Goal: Task Accomplishment & Management: Manage account settings

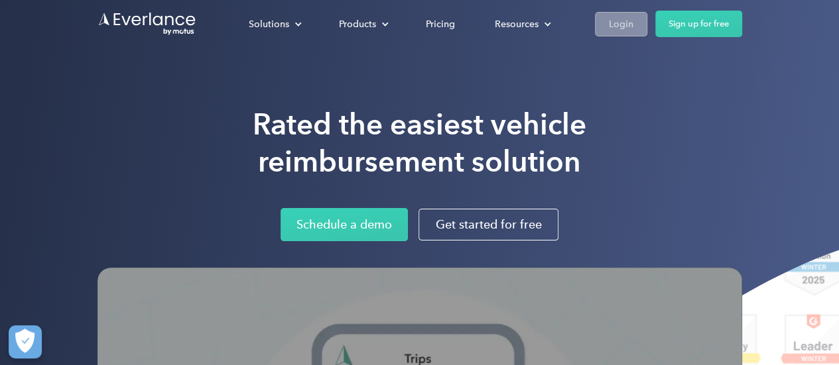
click at [625, 21] on div "Login" at bounding box center [621, 24] width 25 height 17
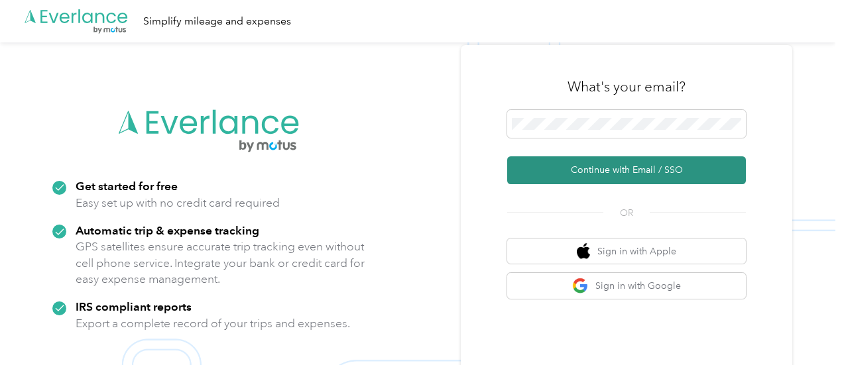
click at [597, 172] on button "Continue with Email / SSO" at bounding box center [626, 170] width 239 height 28
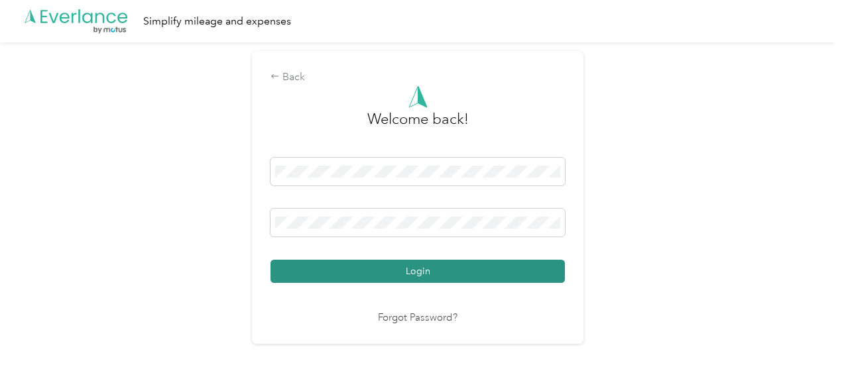
click at [456, 271] on button "Login" at bounding box center [418, 271] width 294 height 23
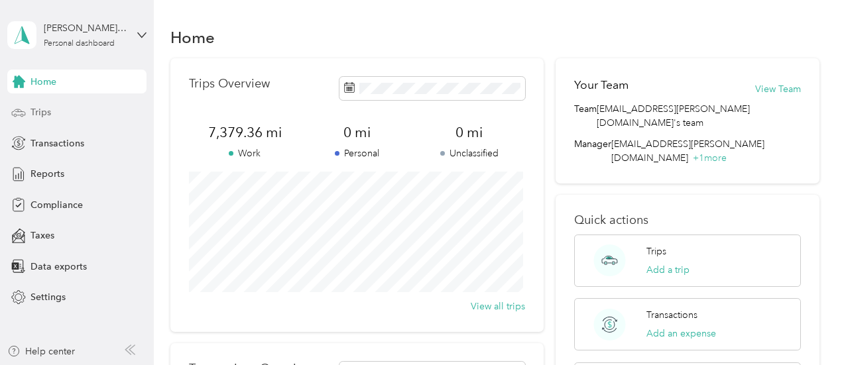
click at [44, 111] on span "Trips" at bounding box center [41, 112] width 21 height 14
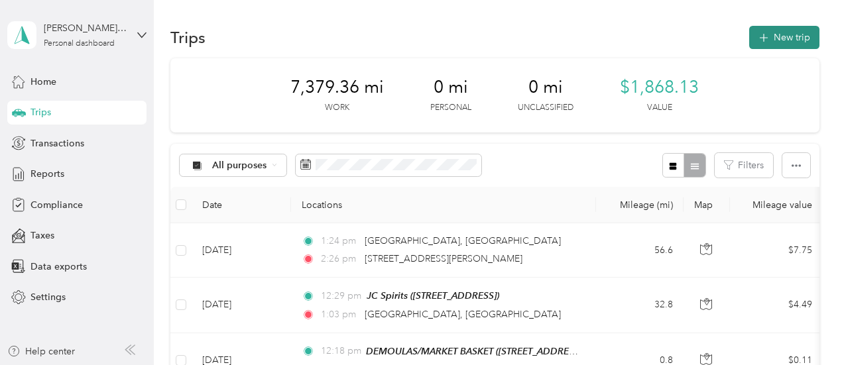
click at [768, 36] on button "New trip" at bounding box center [784, 37] width 70 height 23
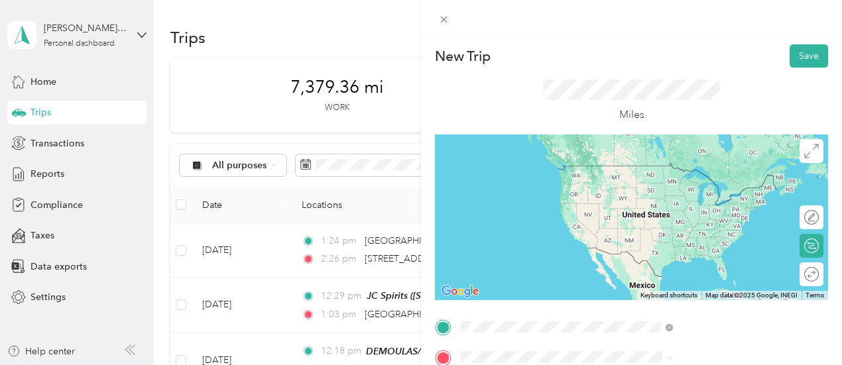
click at [691, 171] on span "[STREET_ADDRESS][US_STATE]" at bounding box center [692, 168] width 133 height 12
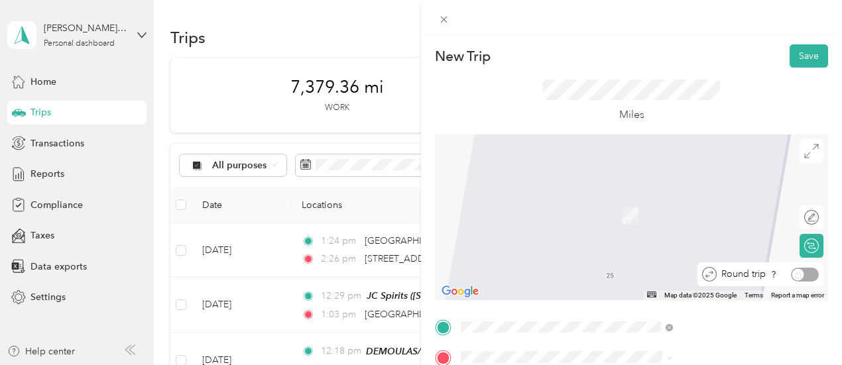
click at [800, 277] on div "Round trip" at bounding box center [768, 275] width 102 height 14
click at [806, 274] on div "Round trip" at bounding box center [768, 275] width 102 height 14
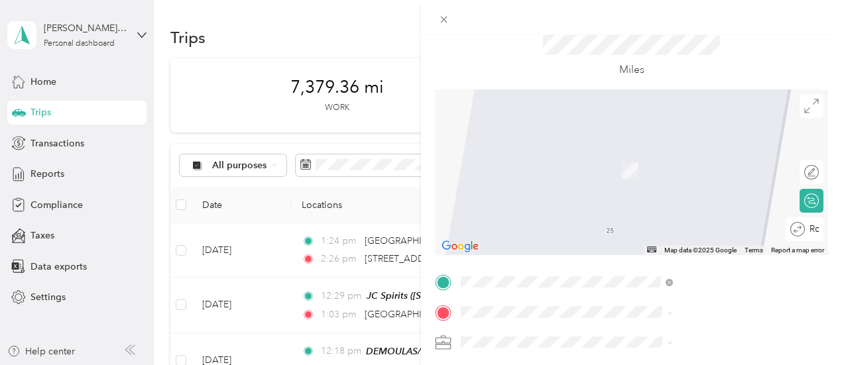
scroll to position [66, 0]
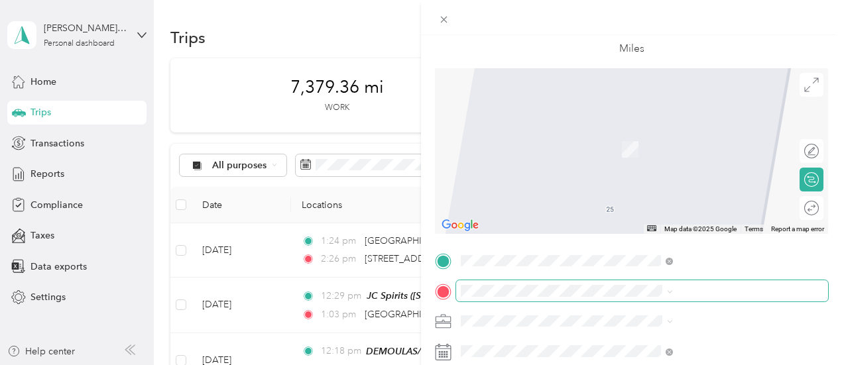
click at [681, 282] on span at bounding box center [642, 290] width 372 height 21
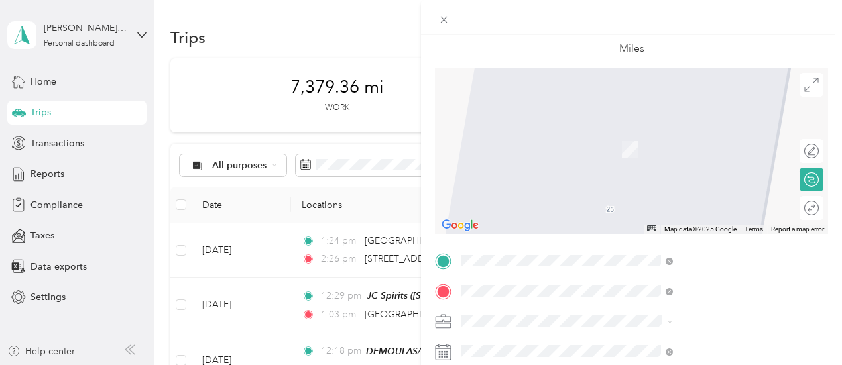
click at [706, 237] on span "[STREET_ADDRESS]" at bounding box center [668, 242] width 84 height 11
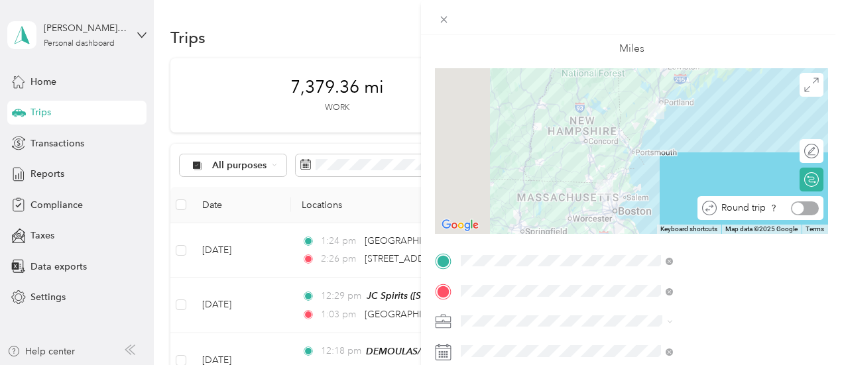
click at [801, 206] on div at bounding box center [805, 209] width 28 height 14
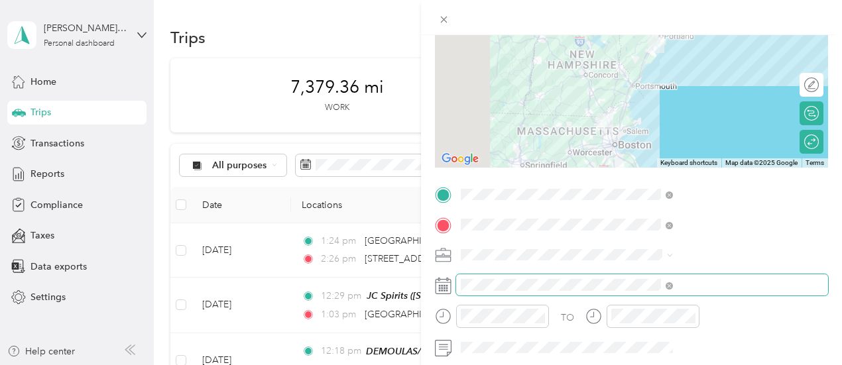
scroll to position [199, 0]
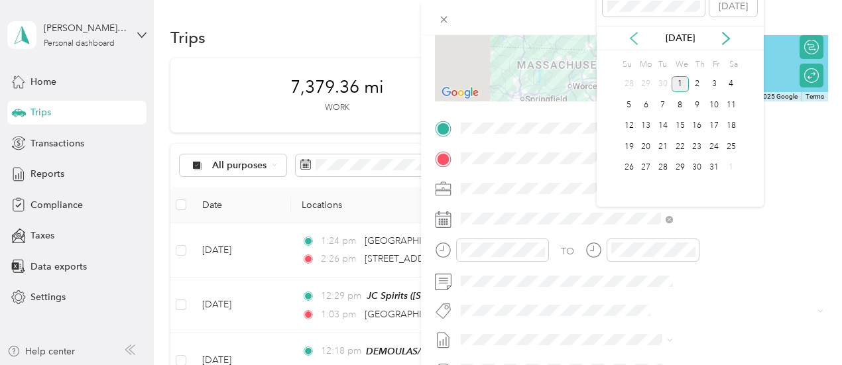
click at [636, 42] on icon at bounding box center [633, 38] width 13 height 13
click at [696, 147] on div "25" at bounding box center [697, 147] width 17 height 17
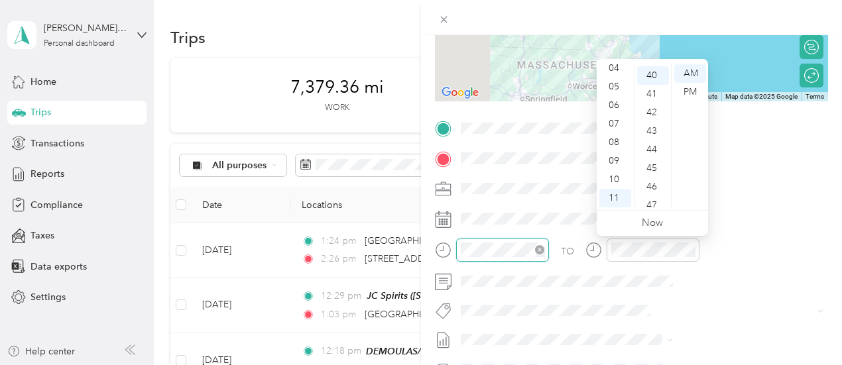
scroll to position [743, 0]
click at [615, 105] on div "06" at bounding box center [615, 105] width 32 height 19
click at [653, 162] on div "05" at bounding box center [653, 166] width 32 height 19
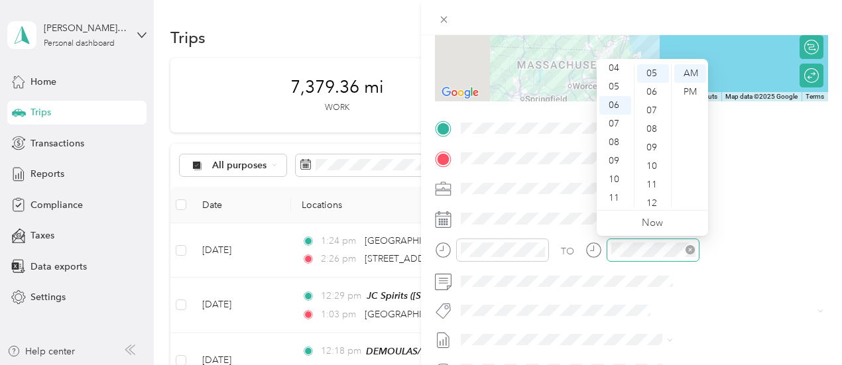
click at [695, 251] on icon "close-circle" at bounding box center [690, 249] width 9 height 9
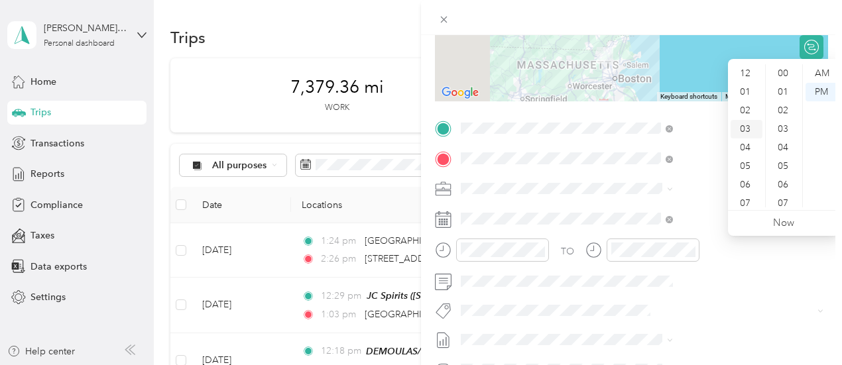
click at [744, 128] on div "03" at bounding box center [747, 129] width 32 height 19
click at [787, 201] on div "07" at bounding box center [785, 203] width 32 height 19
click at [782, 201] on div "07" at bounding box center [785, 203] width 32 height 19
click at [781, 221] on link "Now" at bounding box center [783, 223] width 21 height 13
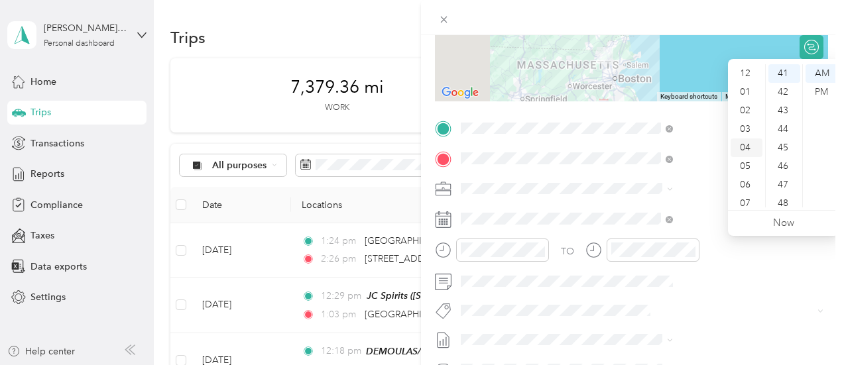
click at [743, 143] on div "04" at bounding box center [747, 148] width 32 height 19
click at [785, 83] on div "13" at bounding box center [785, 84] width 32 height 19
click at [822, 88] on div "PM" at bounding box center [822, 92] width 32 height 19
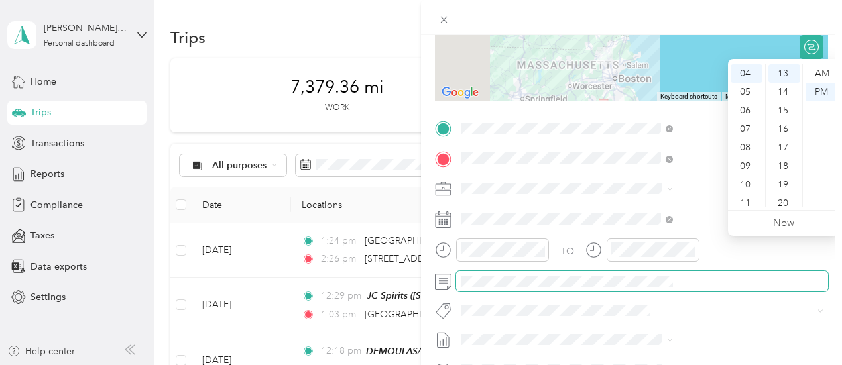
click at [726, 287] on span at bounding box center [642, 281] width 372 height 21
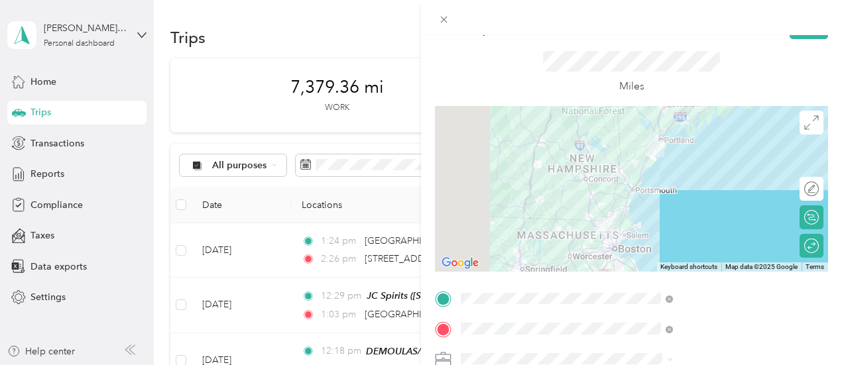
scroll to position [0, 0]
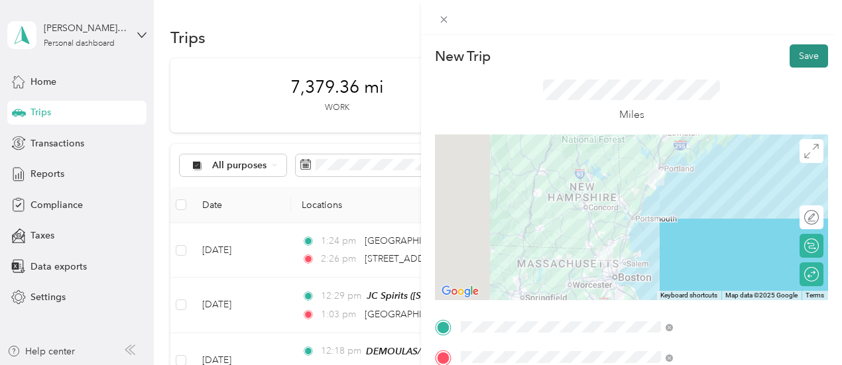
click at [800, 52] on button "Save" at bounding box center [809, 55] width 38 height 23
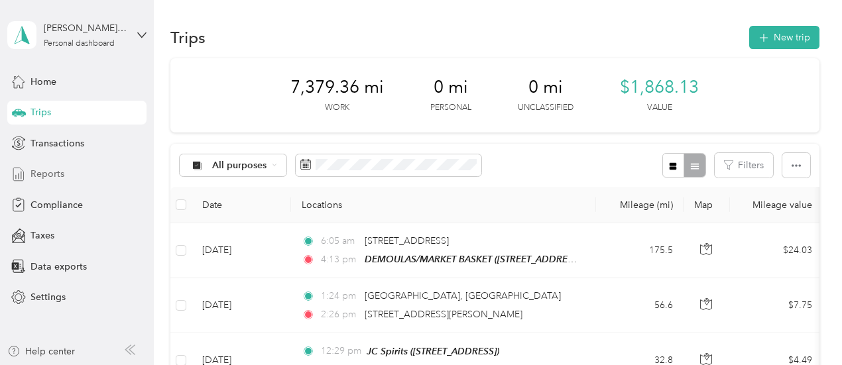
click at [56, 174] on span "Reports" at bounding box center [48, 174] width 34 height 14
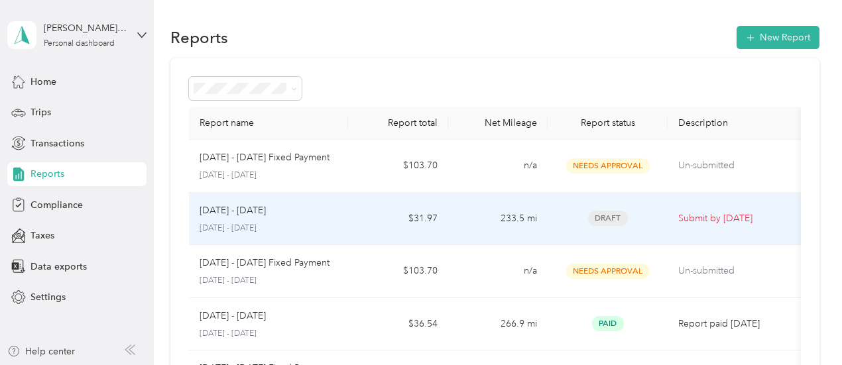
click at [261, 213] on p "[DATE] - [DATE]" at bounding box center [233, 211] width 66 height 15
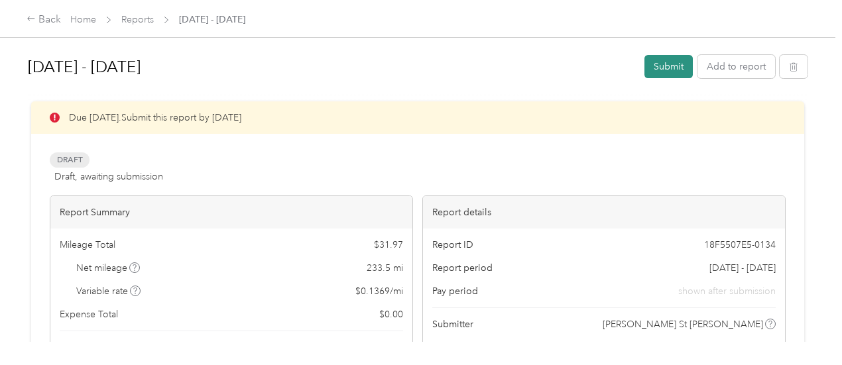
click at [666, 64] on button "Submit" at bounding box center [669, 66] width 48 height 23
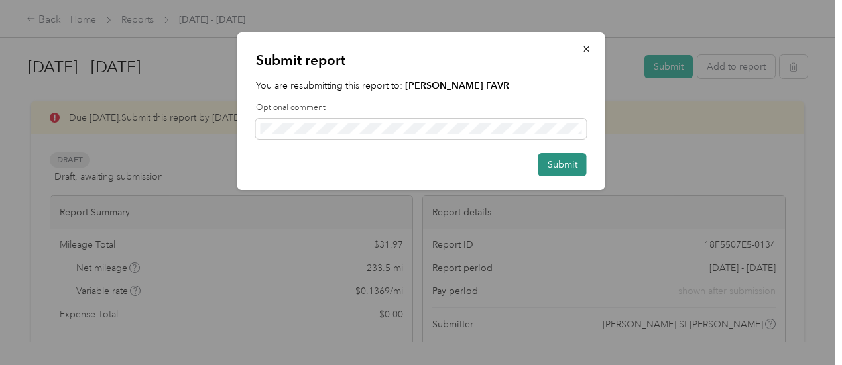
click at [555, 164] on button "Submit" at bounding box center [562, 164] width 48 height 23
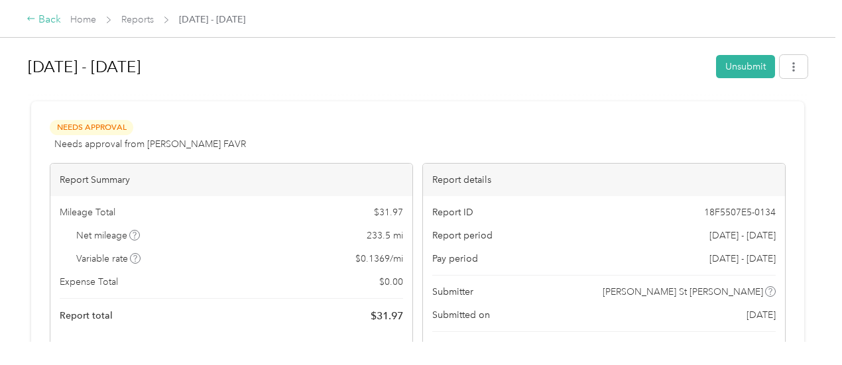
click at [47, 18] on div "Back" at bounding box center [44, 20] width 34 height 16
